Goal: Task Accomplishment & Management: Manage account settings

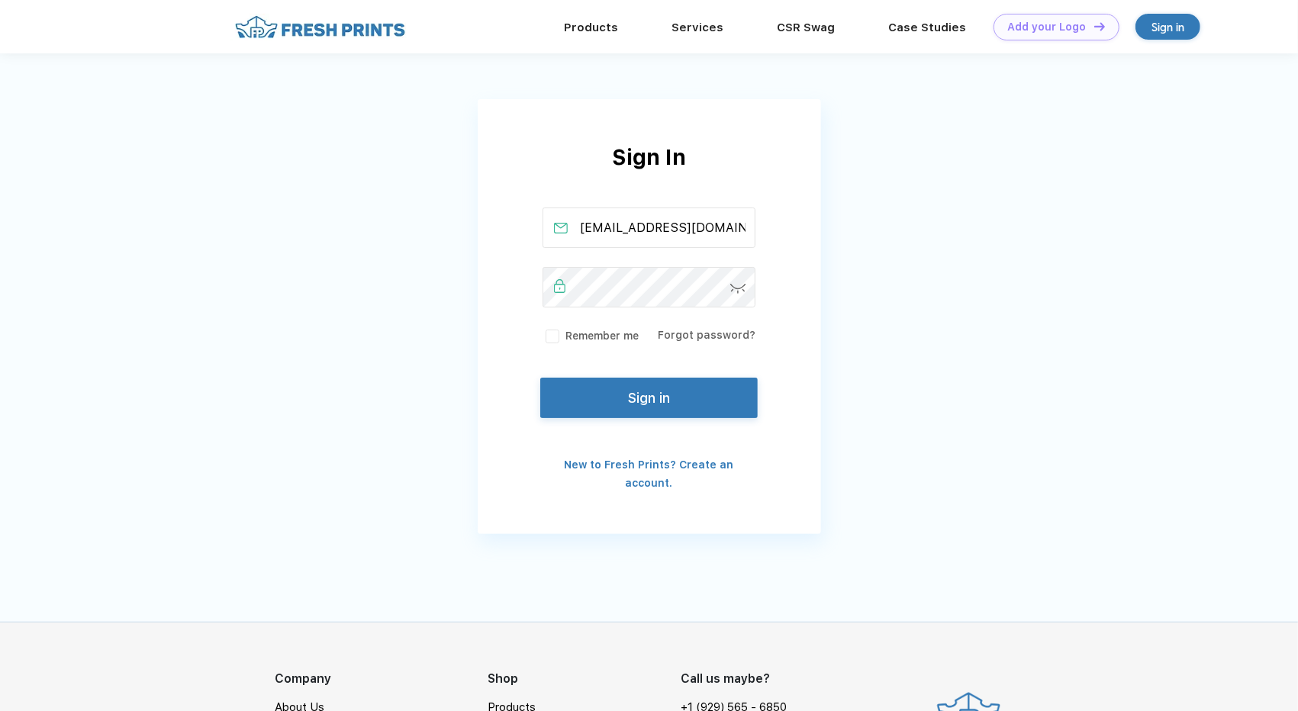
click at [627, 405] on button "Sign in" at bounding box center [648, 398] width 217 height 40
click at [739, 291] on img at bounding box center [738, 289] width 16 height 10
click at [679, 393] on button "Sign in" at bounding box center [648, 398] width 217 height 40
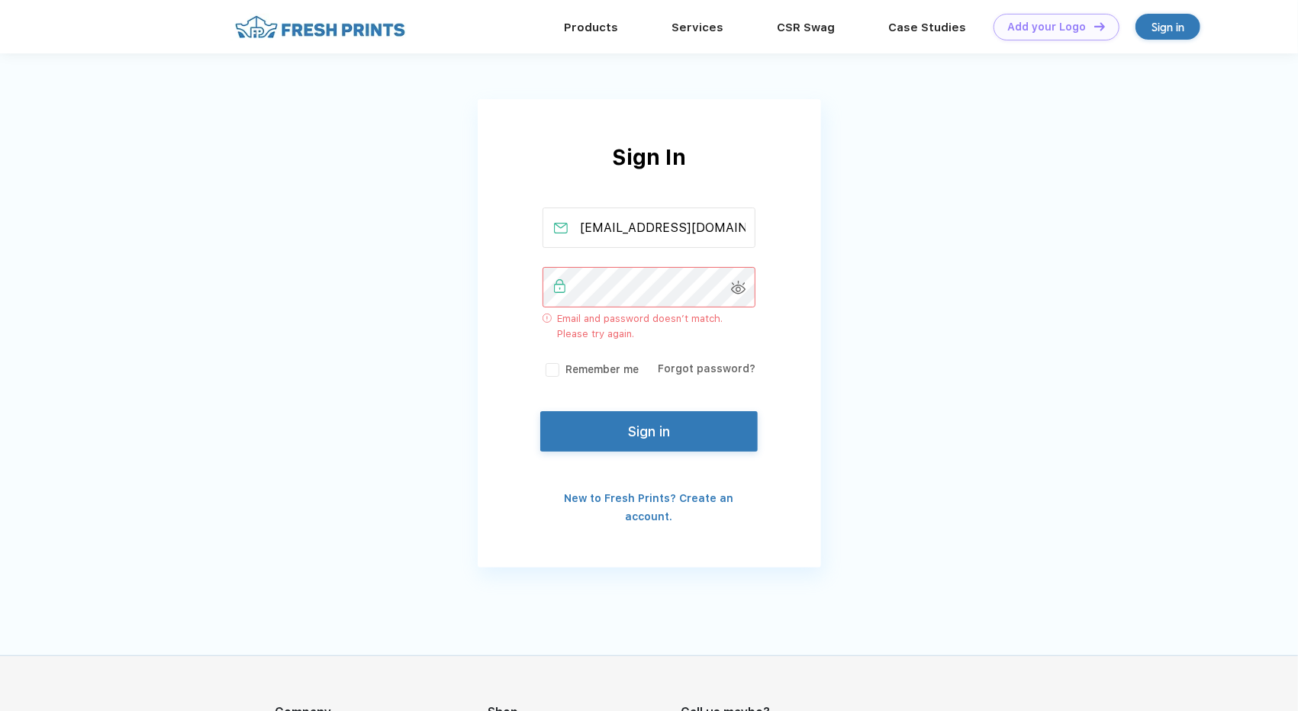
click at [667, 430] on button "Sign in" at bounding box center [648, 431] width 217 height 40
click at [712, 369] on link "Forgot password?" at bounding box center [707, 368] width 98 height 12
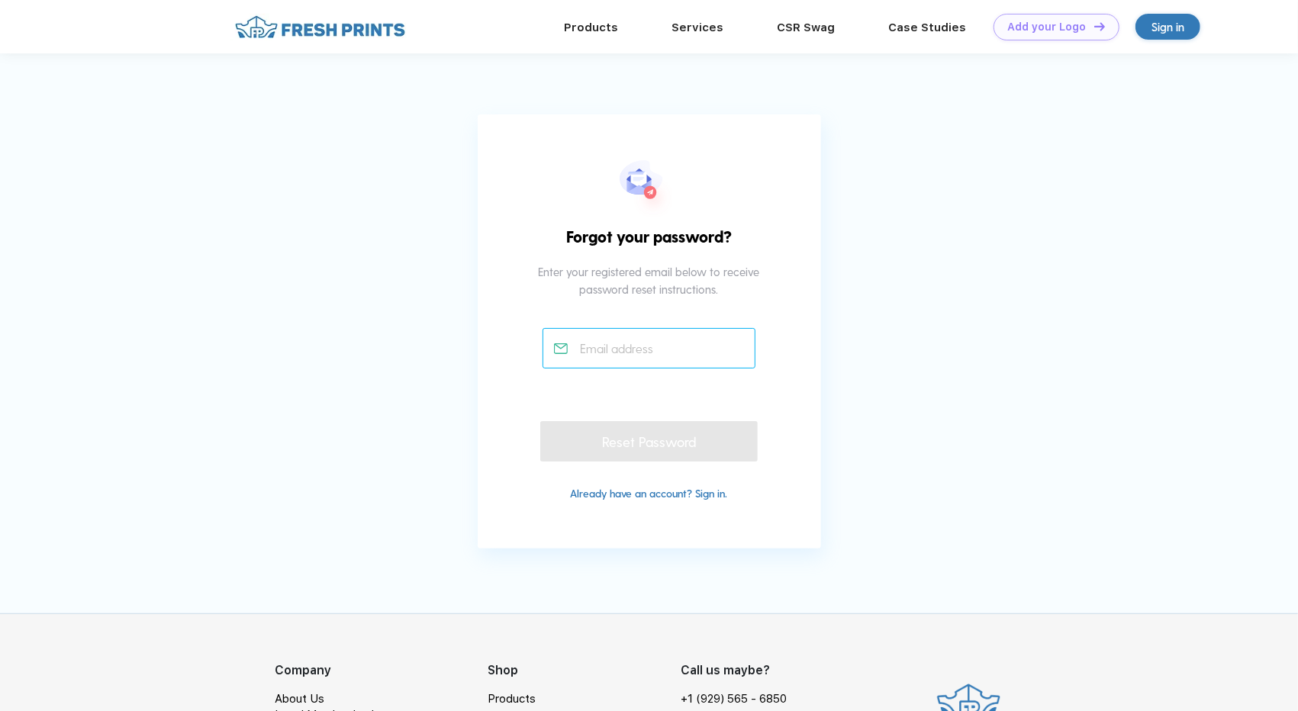
click at [661, 362] on input "text" at bounding box center [649, 348] width 213 height 40
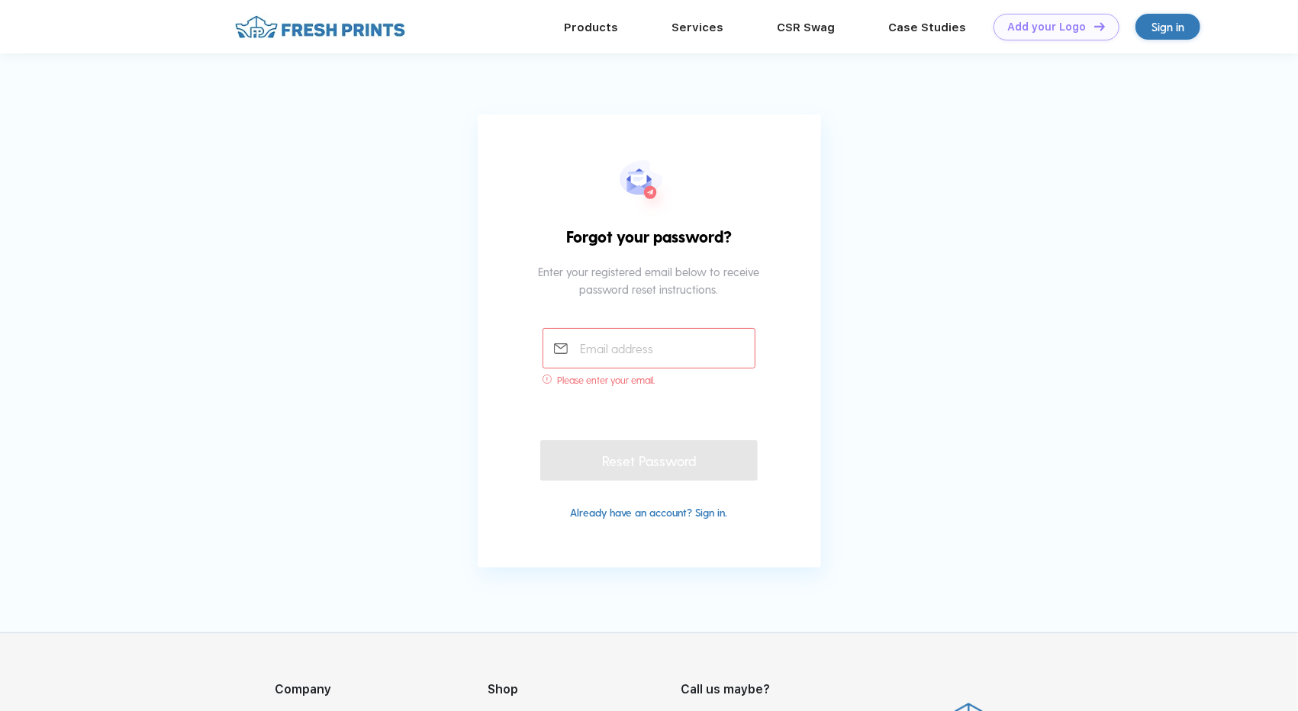
type input "[EMAIL_ADDRESS][DOMAIN_NAME]"
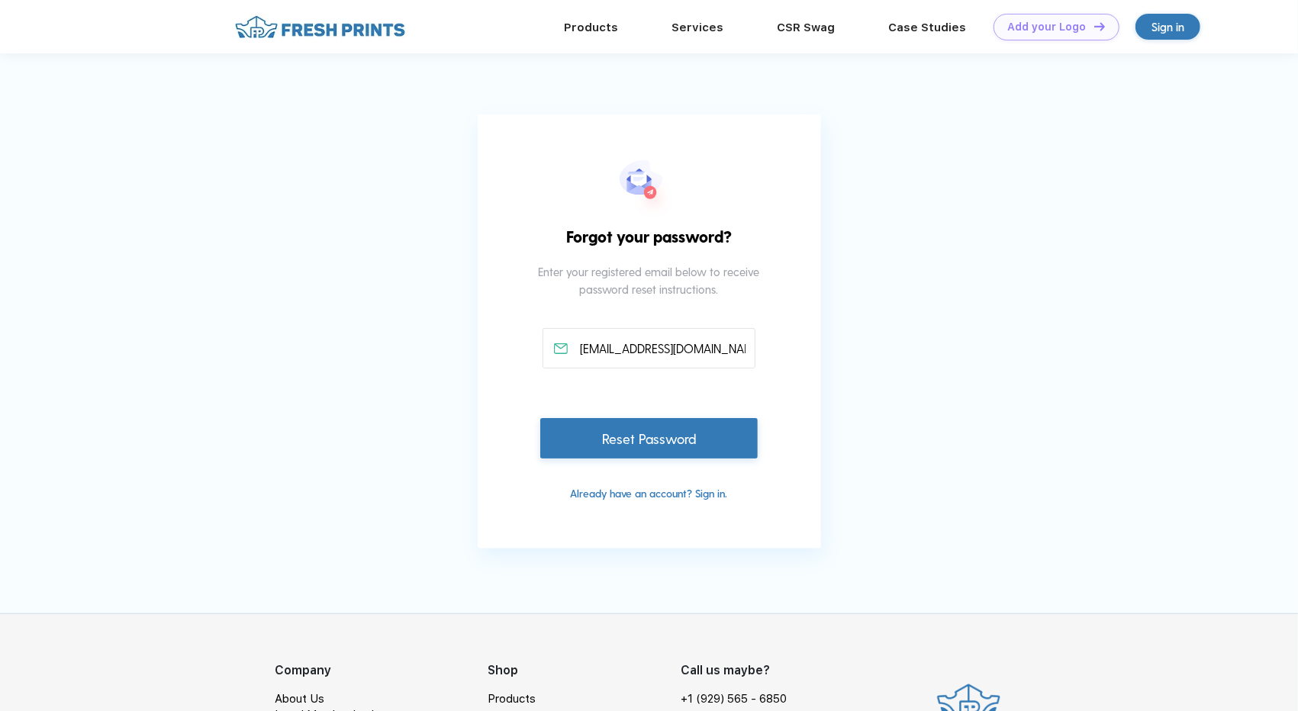
click at [660, 434] on div "Reset Password" at bounding box center [648, 438] width 217 height 40
click at [626, 445] on div "Reset Password" at bounding box center [648, 438] width 217 height 40
click at [612, 424] on div "Reset Password" at bounding box center [648, 438] width 217 height 40
click at [646, 462] on div "Already have an account? Sign in." at bounding box center [649, 482] width 343 height 41
click at [649, 453] on div "Reset Password" at bounding box center [648, 438] width 217 height 40
